Goal: Find specific page/section: Find specific page/section

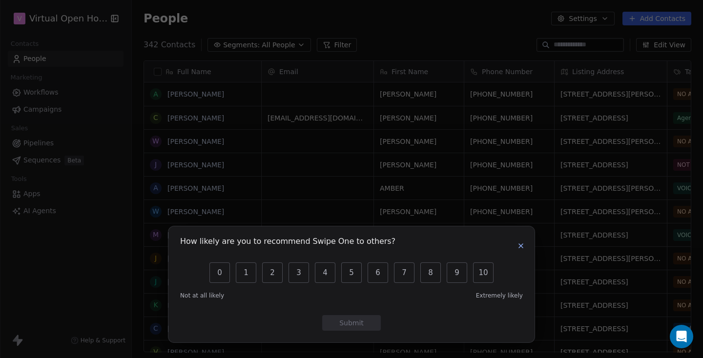
scroll to position [308, 564]
click at [519, 248] on icon "button" at bounding box center [521, 246] width 8 height 8
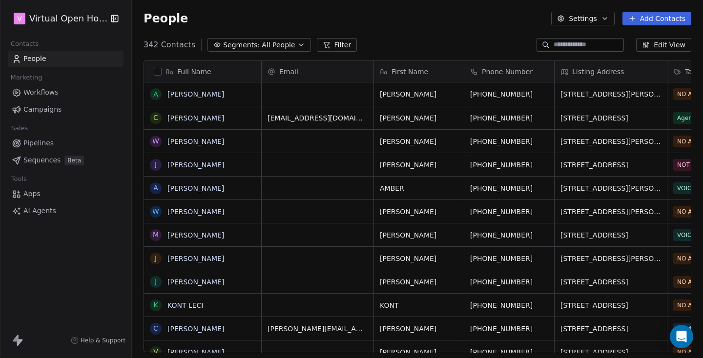
click at [39, 145] on span "Pipelines" at bounding box center [38, 143] width 30 height 10
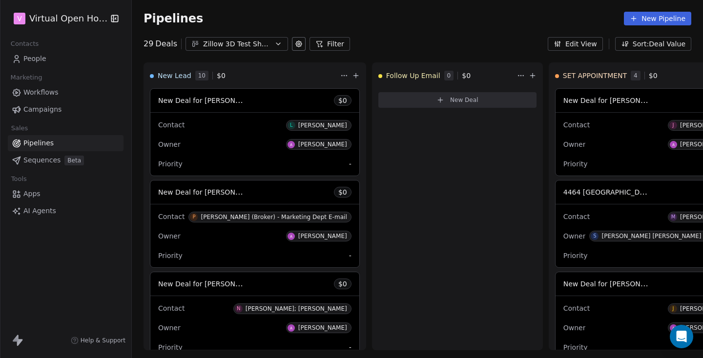
click at [43, 94] on span "Workflows" at bounding box center [40, 92] width 35 height 10
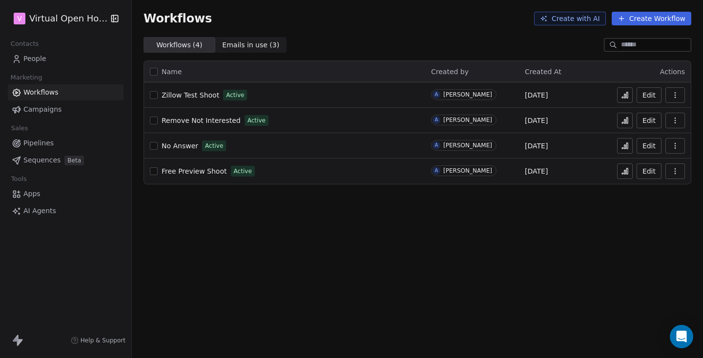
click at [183, 94] on span "Zillow Test Shoot" at bounding box center [191, 95] width 58 height 8
click at [30, 144] on span "Pipelines" at bounding box center [38, 143] width 30 height 10
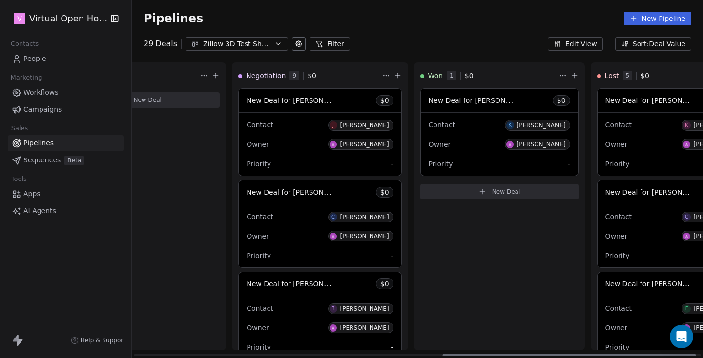
scroll to position [0, 708]
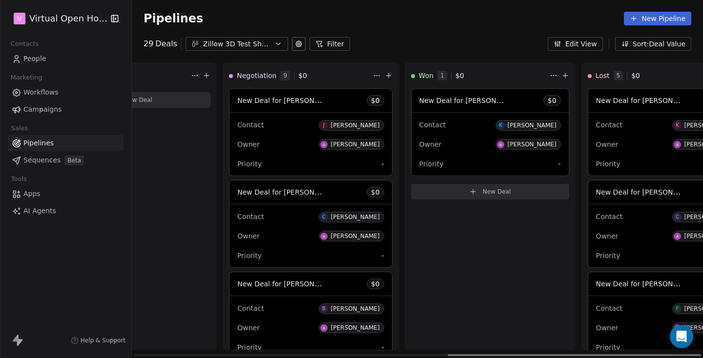
click at [507, 125] on div "[PERSON_NAME]" at bounding box center [531, 125] width 49 height 7
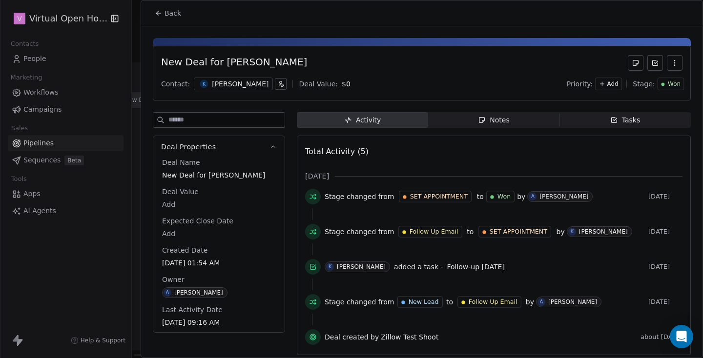
scroll to position [3, 0]
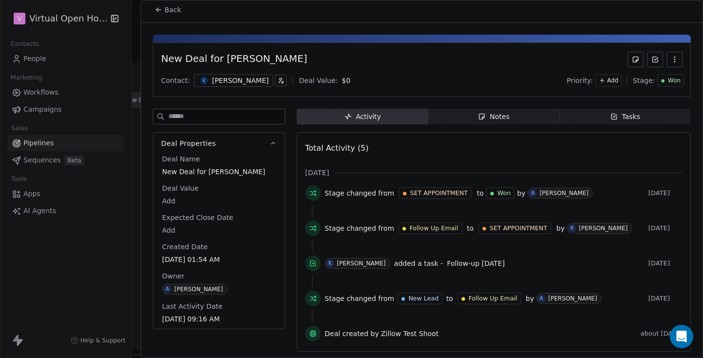
click at [229, 82] on div "[PERSON_NAME]" at bounding box center [240, 81] width 57 height 10
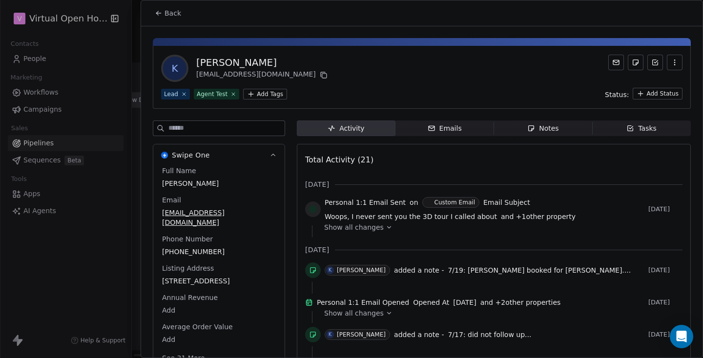
scroll to position [3, 0]
click at [440, 222] on div "Show all changes" at bounding box center [499, 227] width 351 height 10
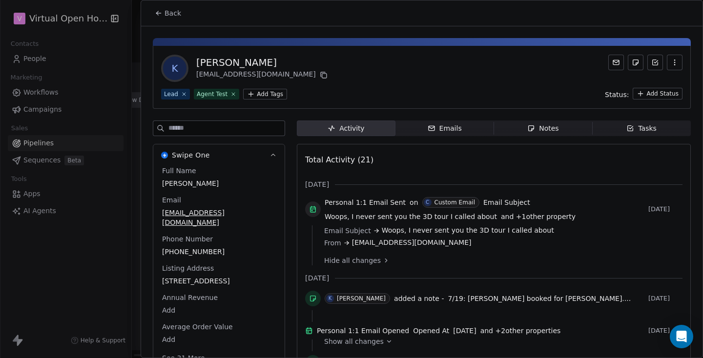
click at [170, 13] on span "Back" at bounding box center [172, 13] width 17 height 10
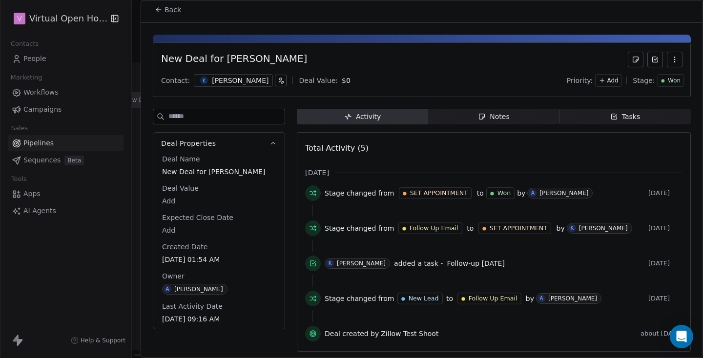
click at [170, 13] on span "Back" at bounding box center [172, 10] width 17 height 10
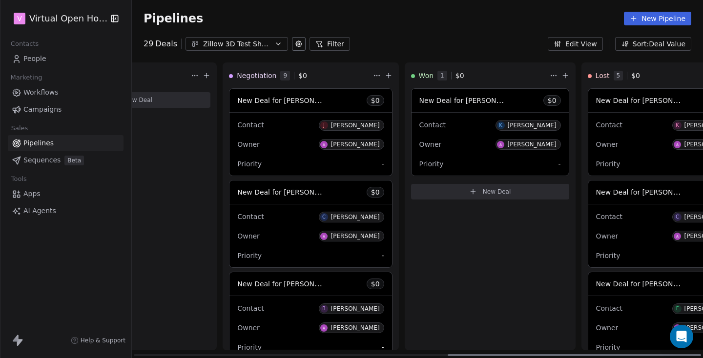
click at [419, 127] on div "Contact K Kay Shilling" at bounding box center [490, 125] width 142 height 16
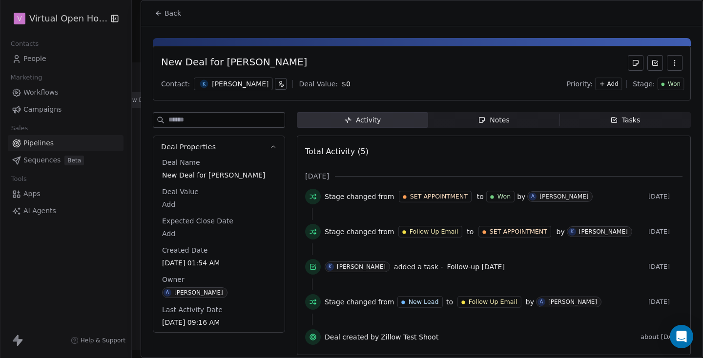
click at [223, 85] on div "[PERSON_NAME]" at bounding box center [240, 84] width 57 height 10
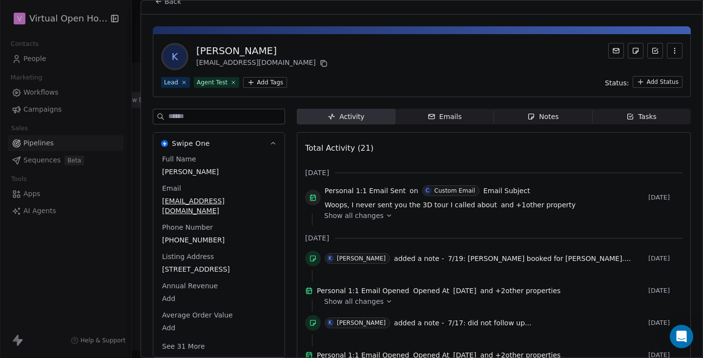
scroll to position [16, 0]
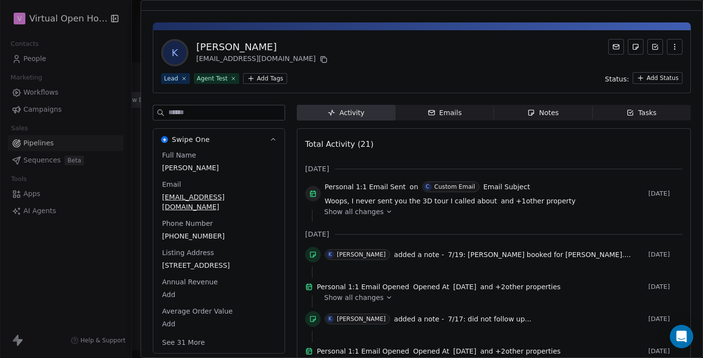
click at [385, 214] on icon at bounding box center [388, 211] width 7 height 7
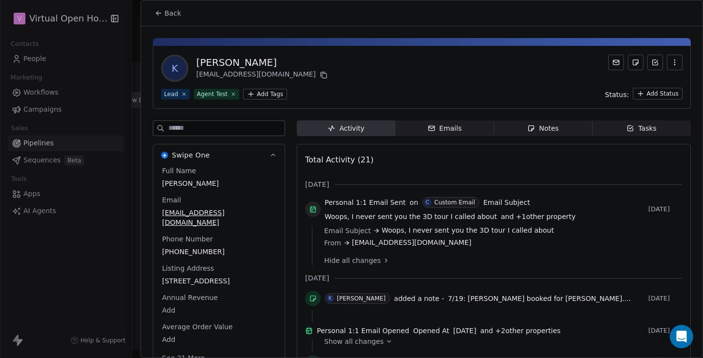
click at [479, 229] on span "Woops, I never sent you the 3D tour I called about" at bounding box center [468, 230] width 172 height 10
click at [439, 132] on div "Emails" at bounding box center [444, 128] width 34 height 10
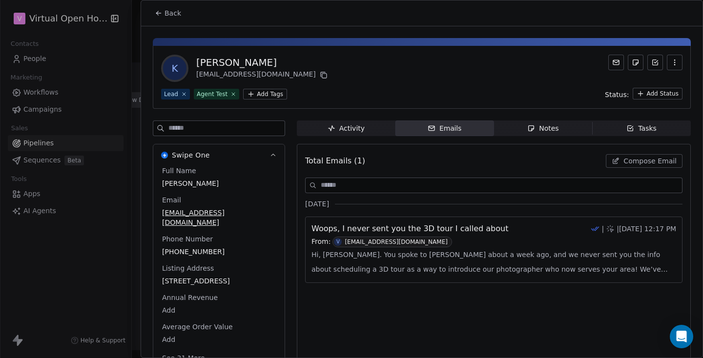
click at [166, 15] on span "Back" at bounding box center [172, 13] width 17 height 10
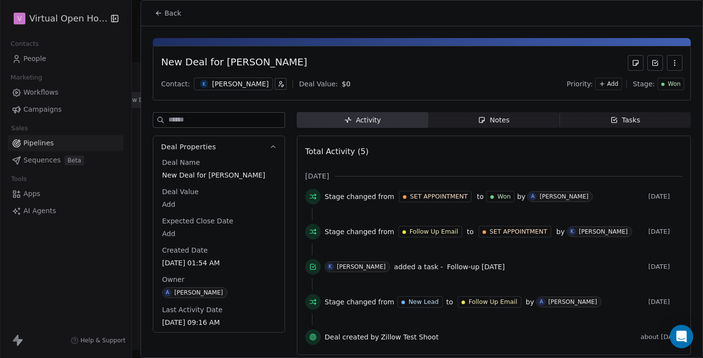
click at [163, 12] on button "Back" at bounding box center [168, 13] width 38 height 18
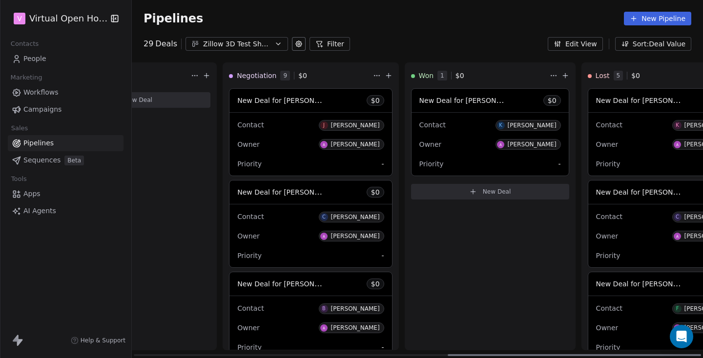
click at [237, 131] on div "Contact J Jimmy Neighbors" at bounding box center [310, 125] width 146 height 16
